Goal: Task Accomplishment & Management: Use online tool/utility

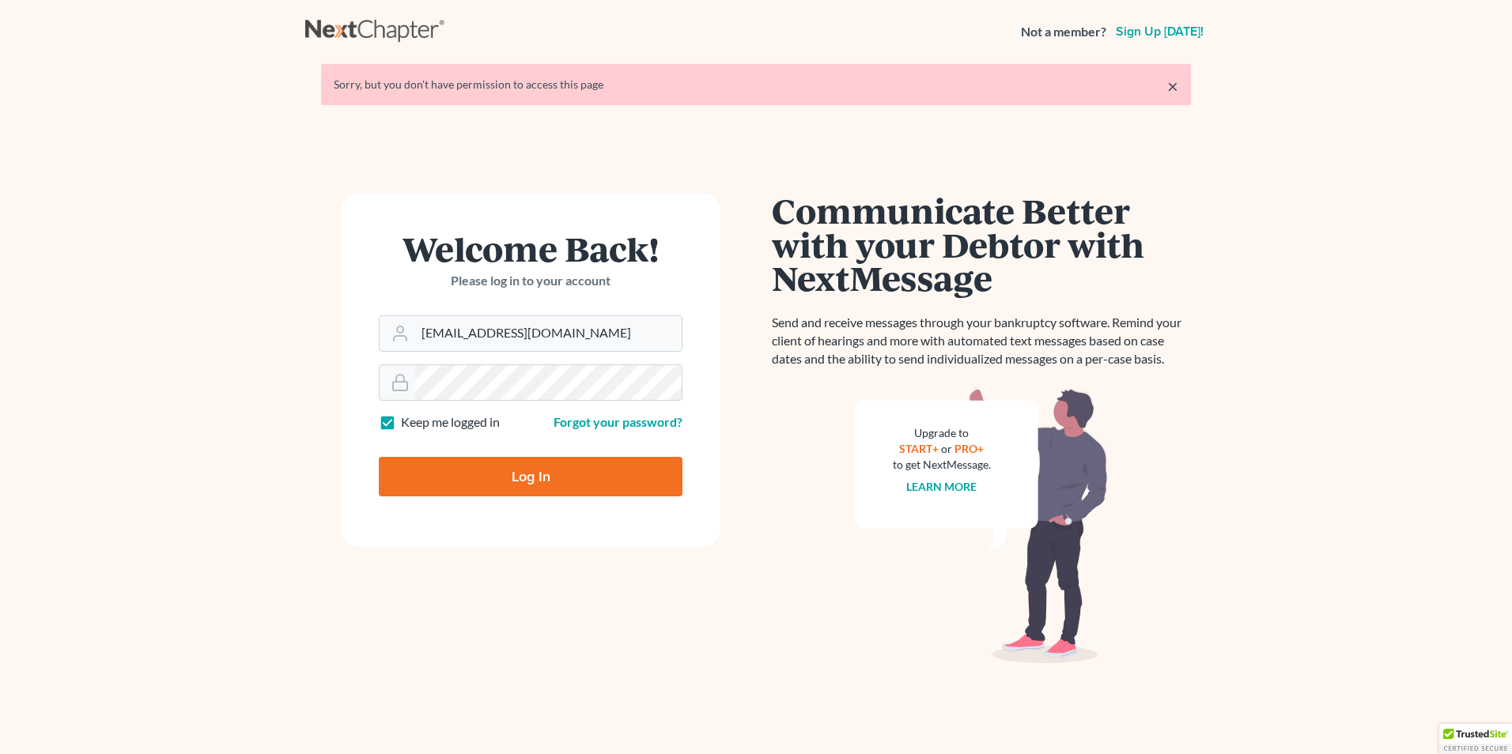
click at [512, 474] on input "Log In" at bounding box center [531, 477] width 304 height 40
type input "Thinking..."
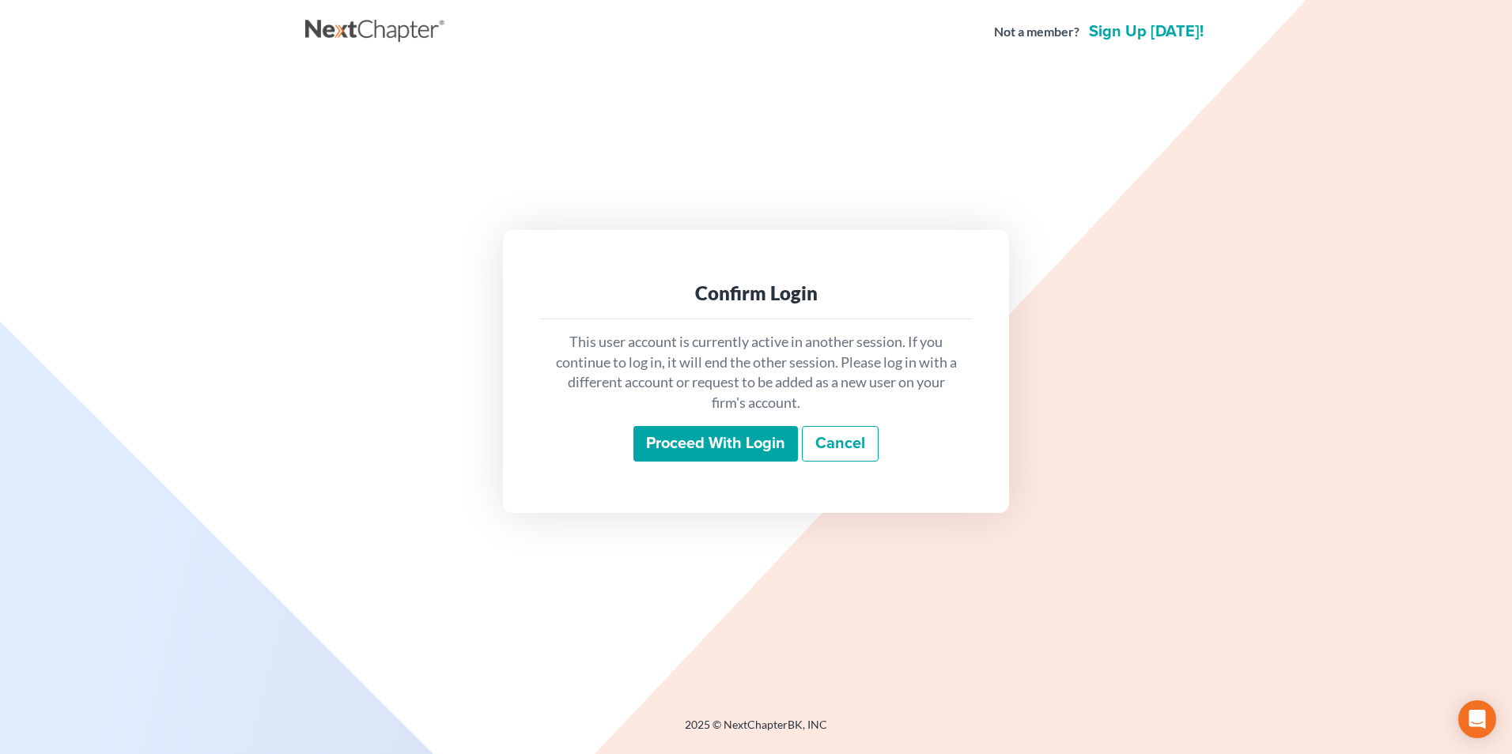
click at [743, 454] on input "Proceed with login" at bounding box center [715, 444] width 164 height 36
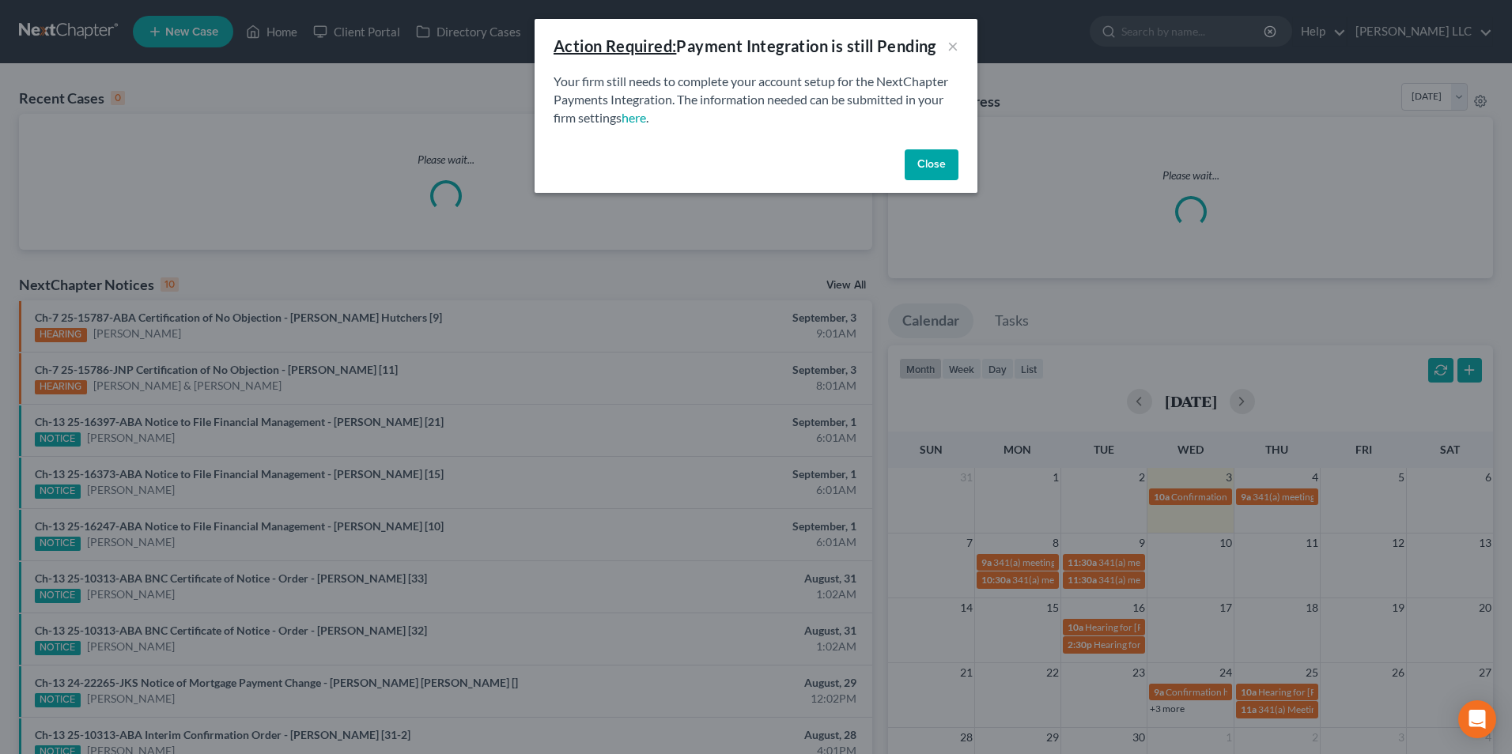
click at [949, 165] on button "Close" at bounding box center [931, 165] width 54 height 32
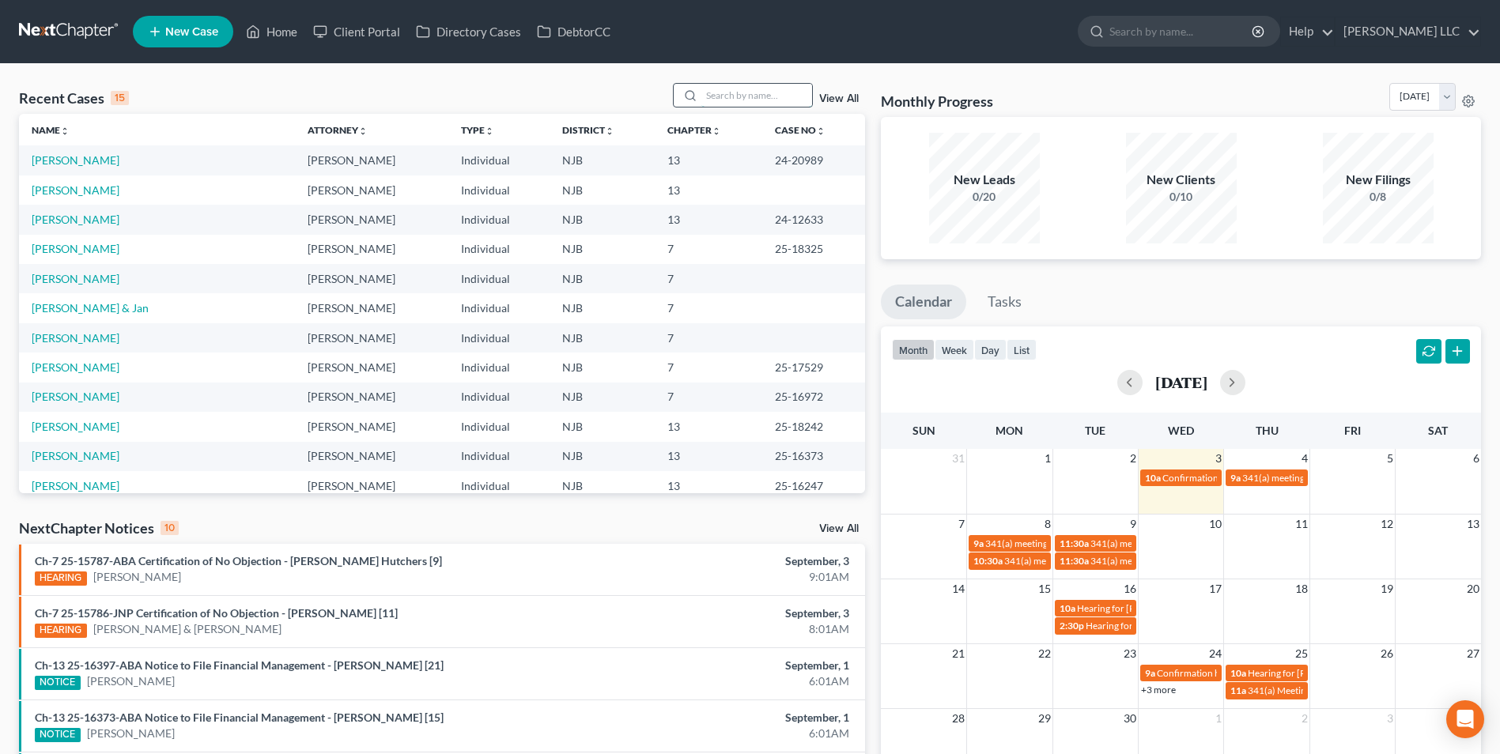
click at [768, 105] on input "search" at bounding box center [756, 95] width 111 height 23
type input "sisz"
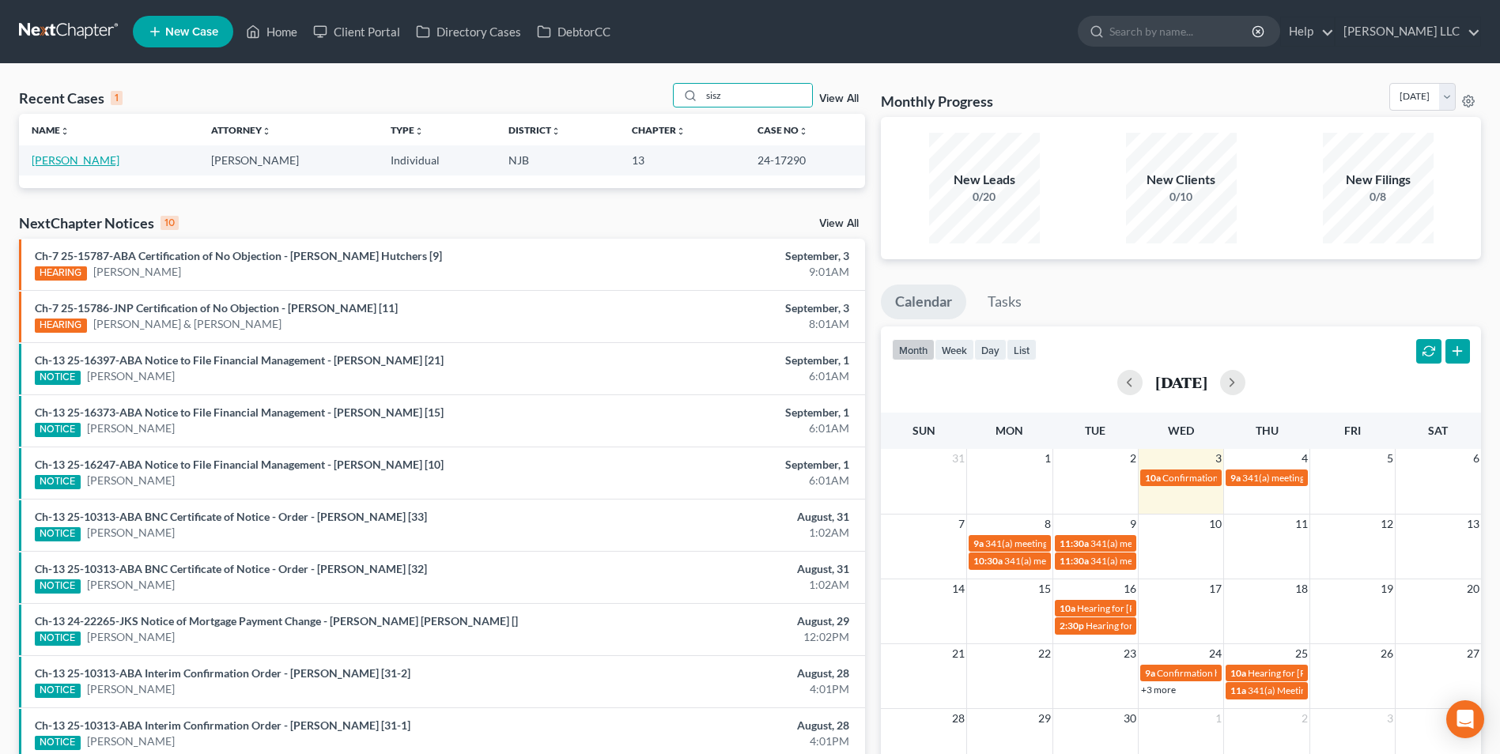
click at [50, 162] on link "[PERSON_NAME]" at bounding box center [76, 159] width 88 height 13
select select "0"
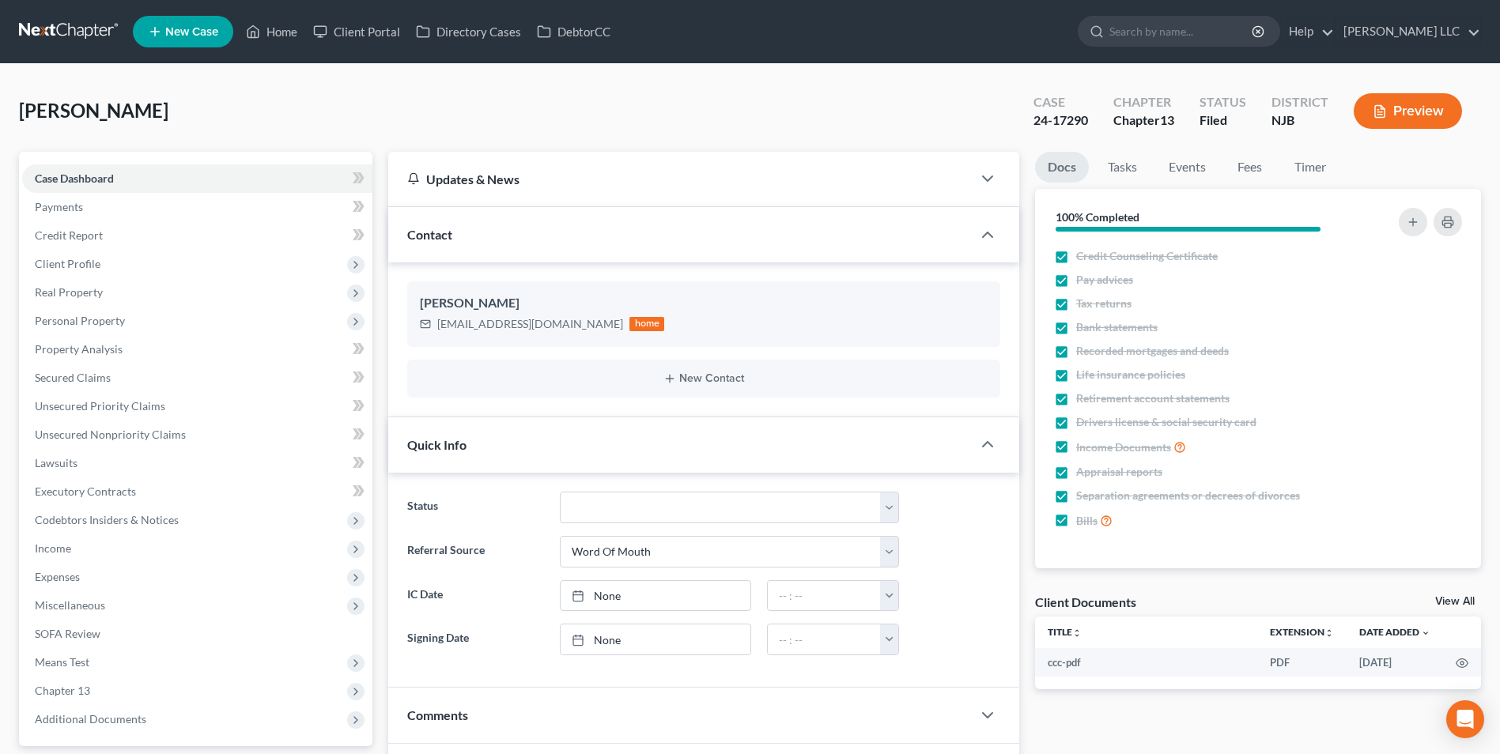
click at [1447, 602] on link "View All" at bounding box center [1455, 601] width 40 height 11
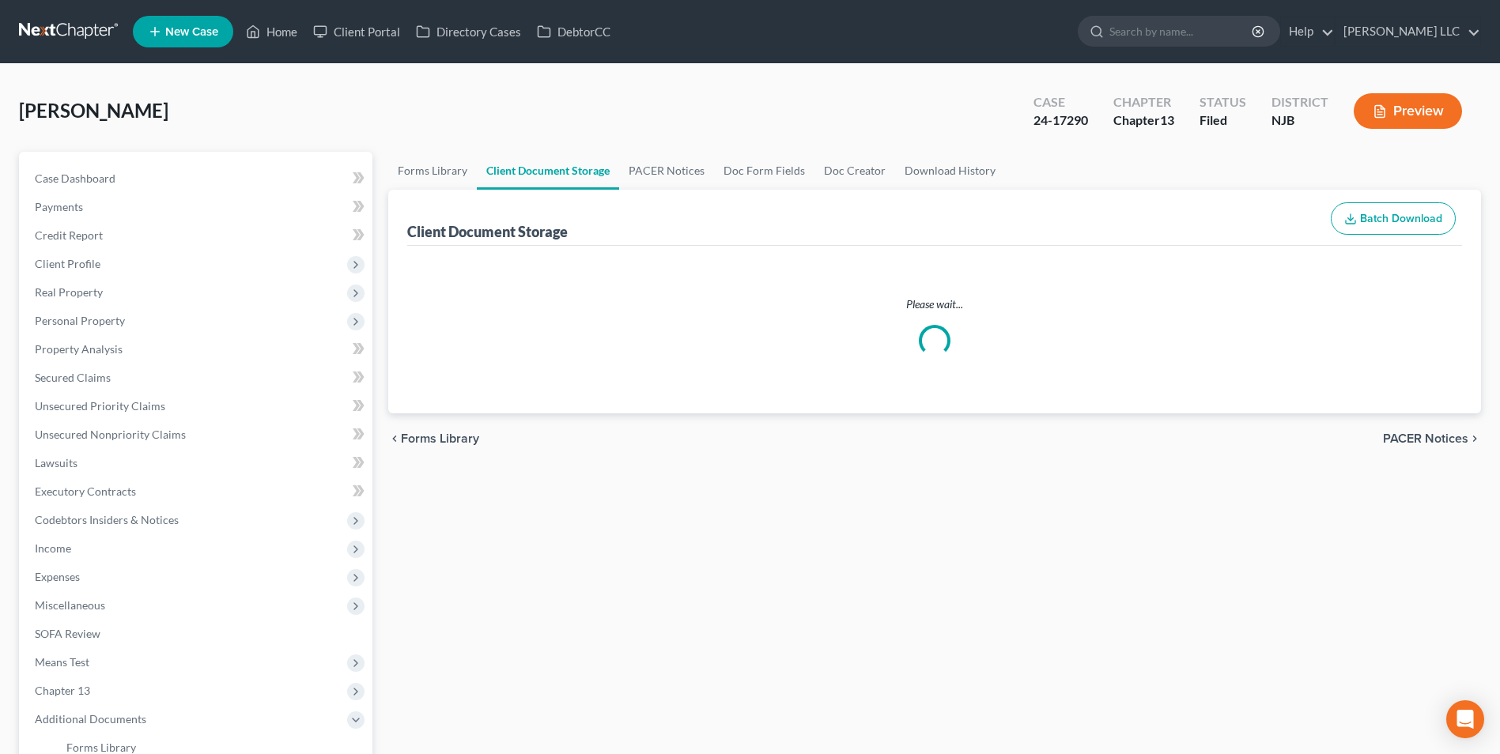
select select "9"
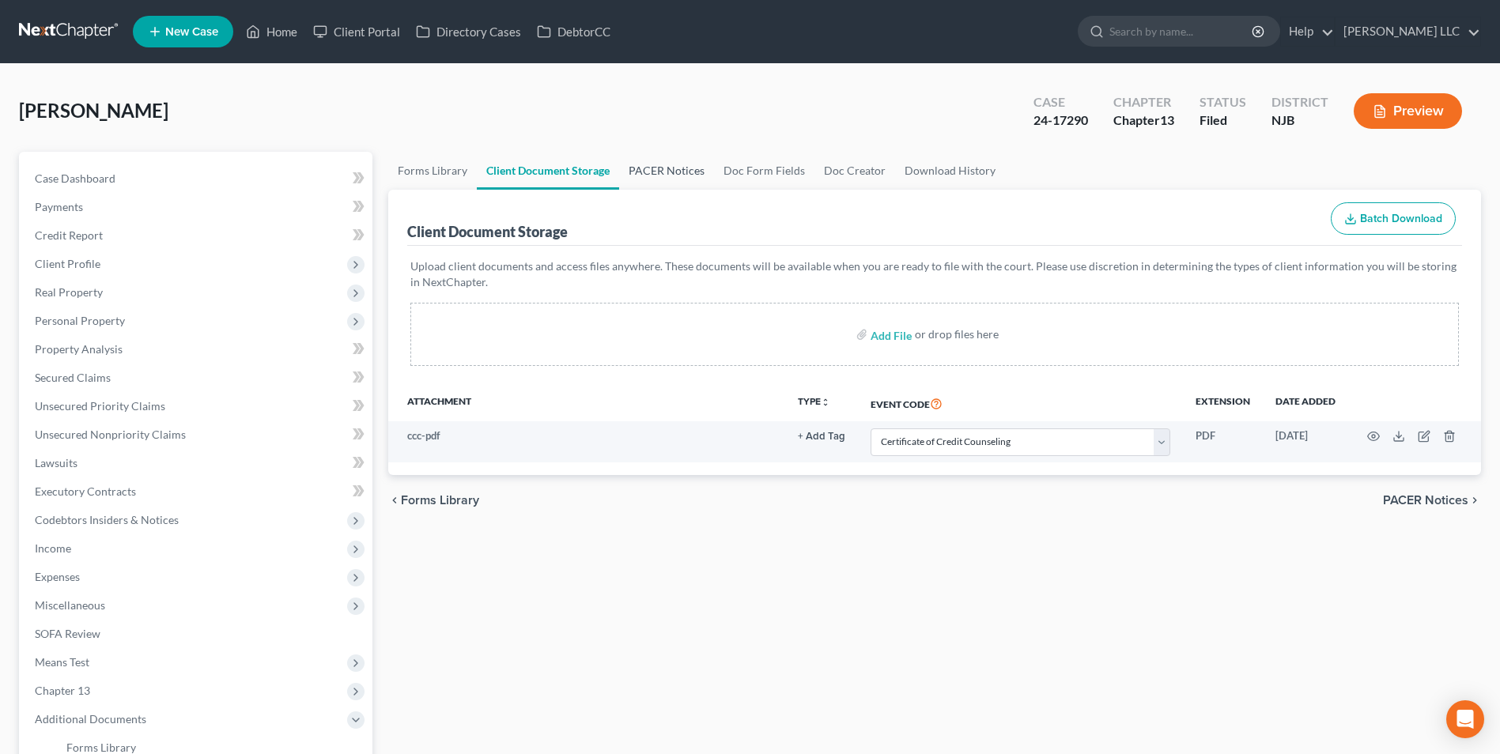
click at [661, 172] on link "PACER Notices" at bounding box center [666, 171] width 95 height 38
